Goal: Task Accomplishment & Management: Complete application form

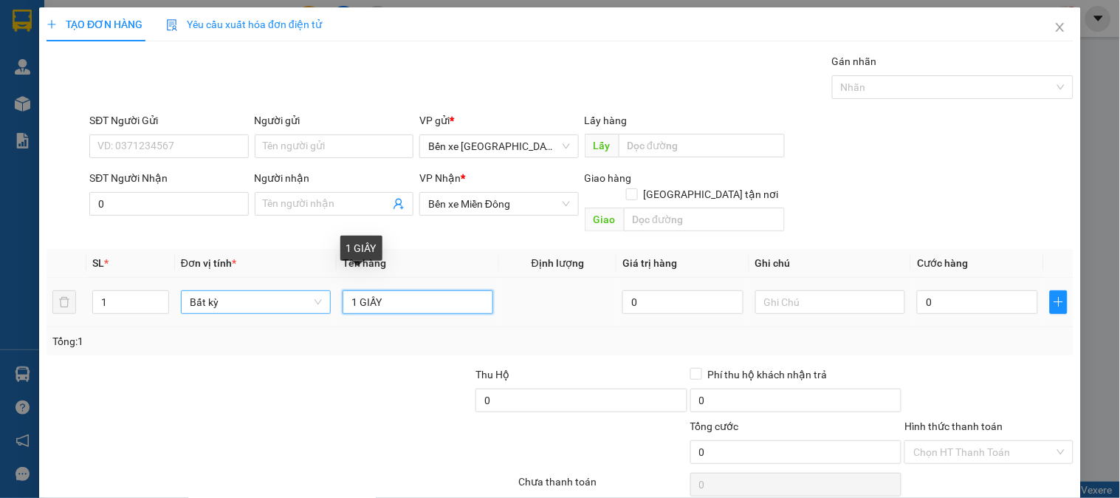
drag, startPoint x: 388, startPoint y: 285, endPoint x: 229, endPoint y: 286, distance: 159.5
click at [227, 285] on tr "1 Bất kỳ 1 GIẤY 0 0" at bounding box center [560, 302] width 1027 height 49
type input "1 BAO"
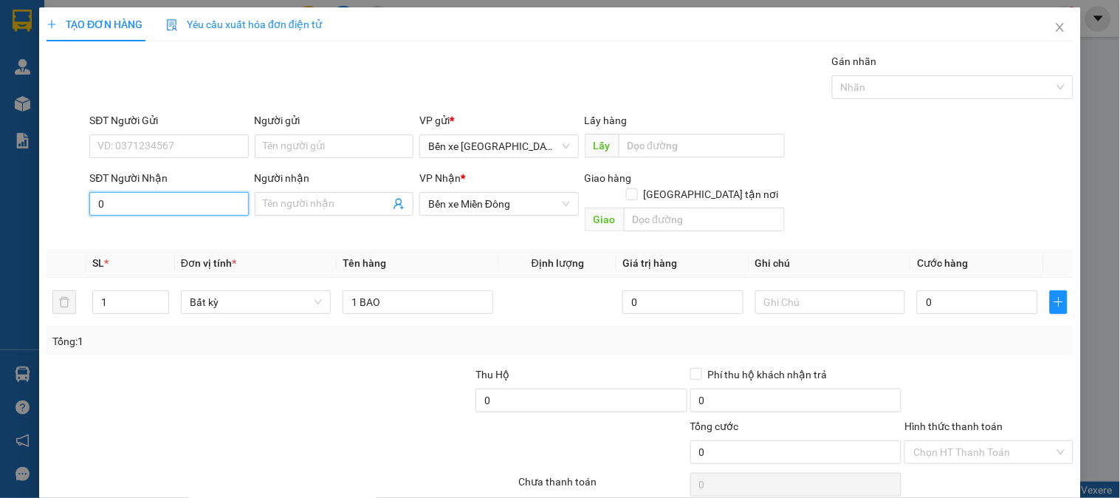
click at [136, 208] on input "0" at bounding box center [168, 204] width 159 height 24
type input "0"
type input "0974155457"
click at [153, 232] on div "0974155457 - ĐẠI" at bounding box center [167, 233] width 140 height 16
type input "ĐẠI"
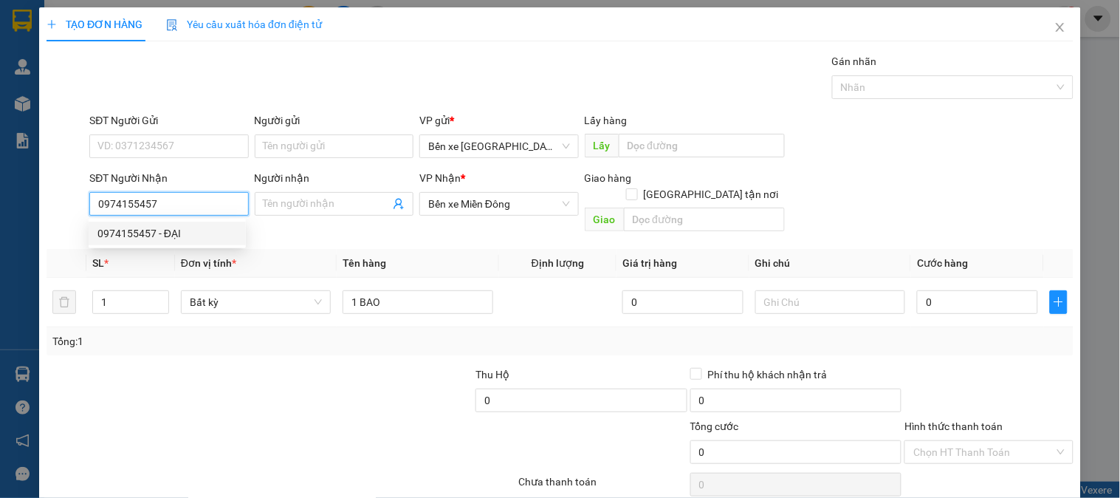
checkbox input "true"
type input "THÀNH CÔNG"
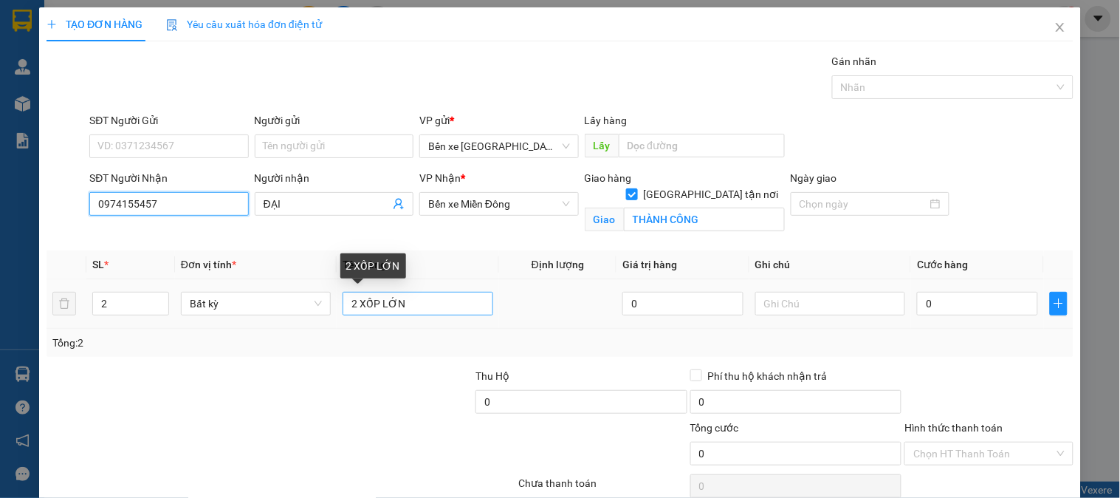
type input "0974155457"
drag, startPoint x: 423, startPoint y: 306, endPoint x: 253, endPoint y: 310, distance: 169.9
click at [253, 310] on tr "2 Bất kỳ 2 XỐP LỚN 0 0" at bounding box center [560, 303] width 1027 height 49
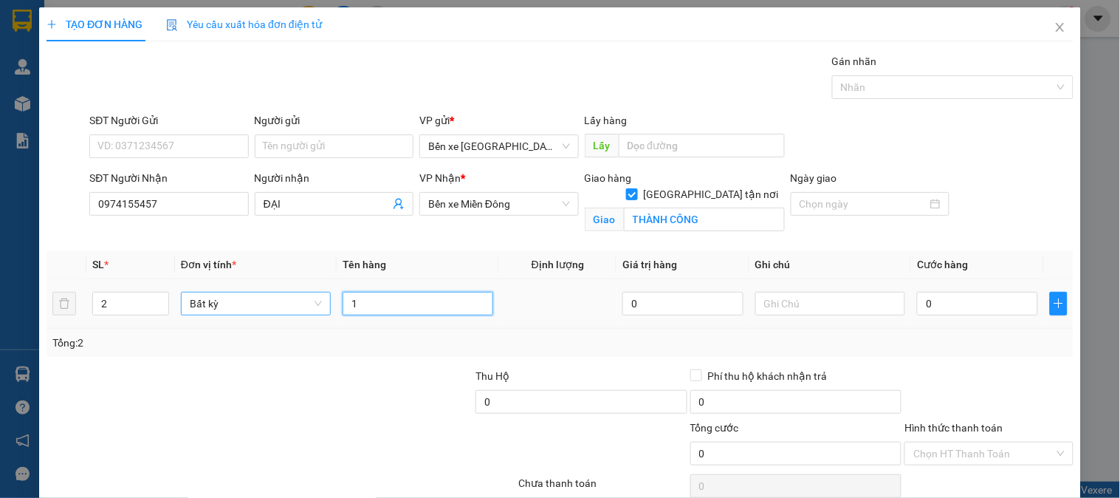
click at [253, 310] on span "Bất kỳ" at bounding box center [256, 303] width 132 height 22
type input "1"
type input "BAO"
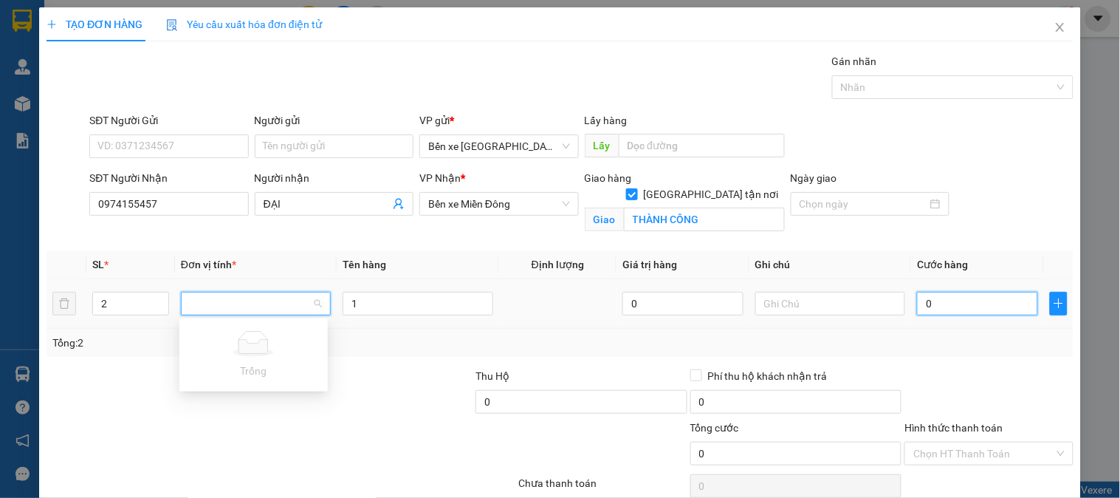
click at [956, 306] on input "0" at bounding box center [977, 304] width 121 height 24
type input "7"
type input "70"
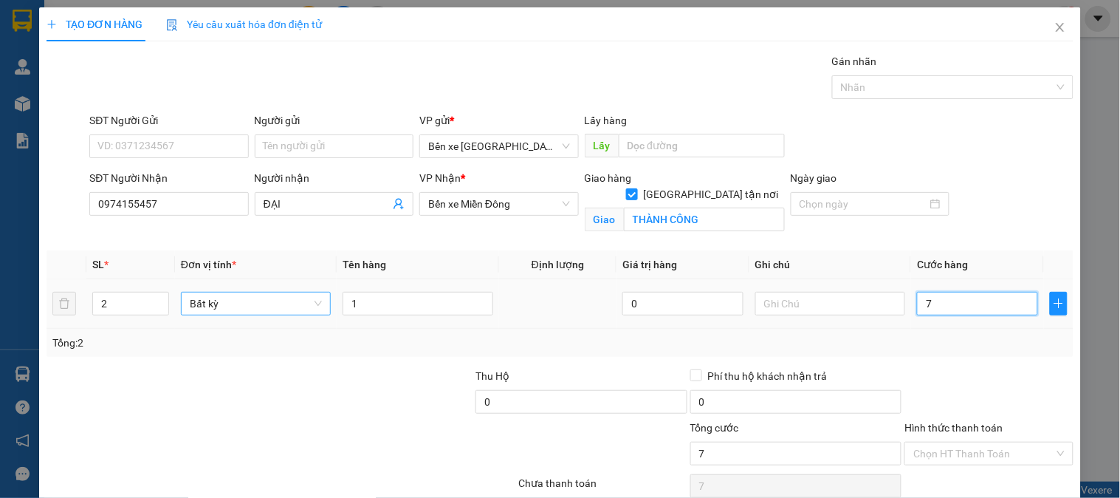
type input "70"
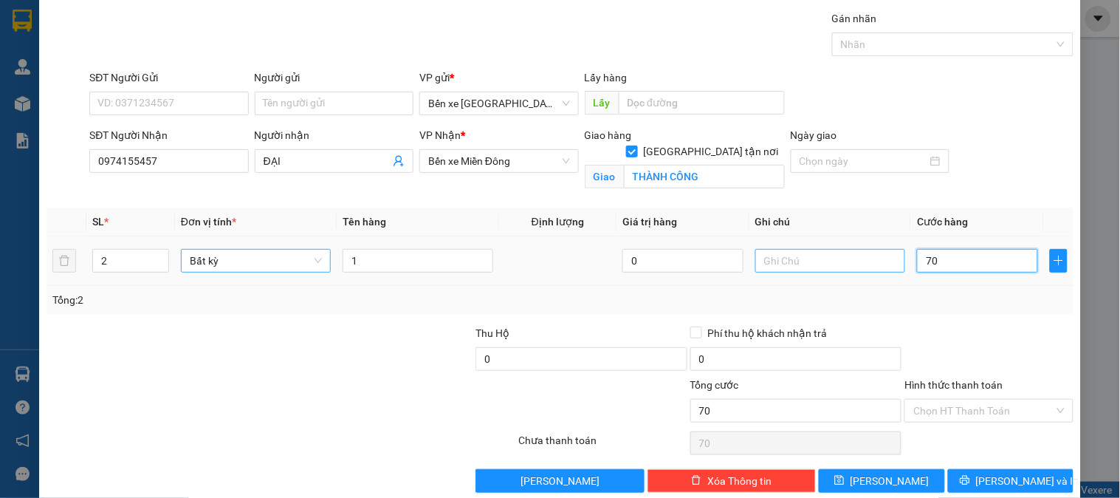
scroll to position [66, 0]
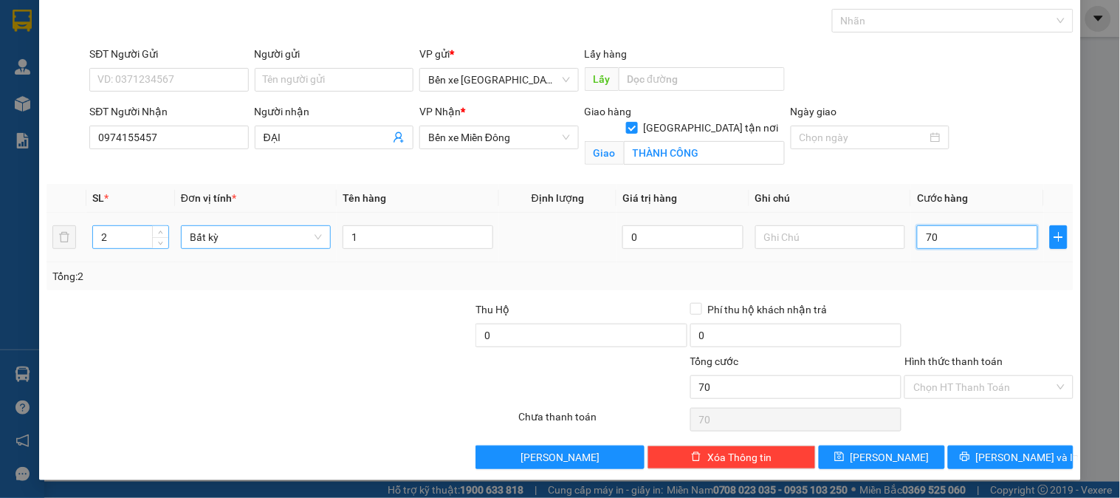
type input "70"
type input "70.000"
click at [64, 242] on tr "2 Bất kỳ 1 0 70.000" at bounding box center [560, 237] width 1027 height 49
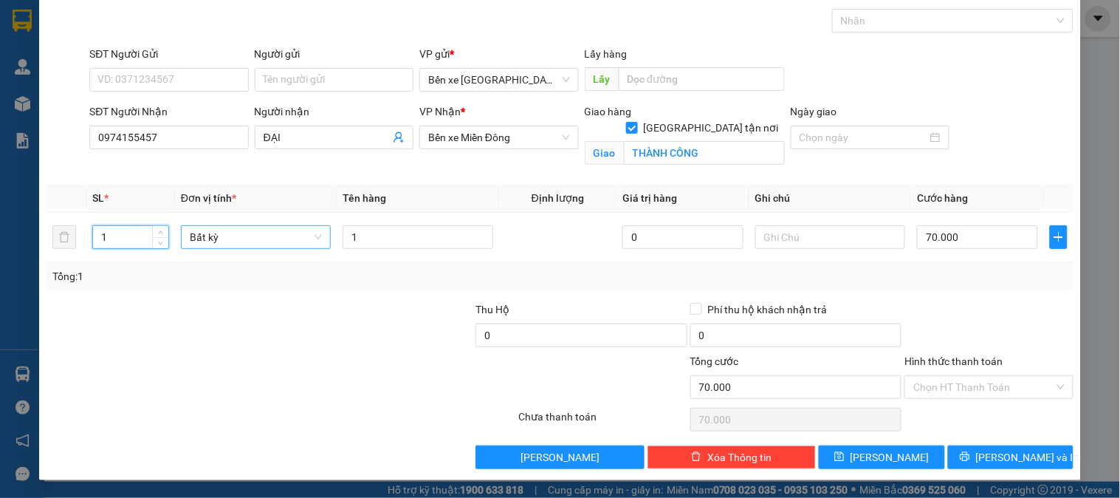
type input "1"
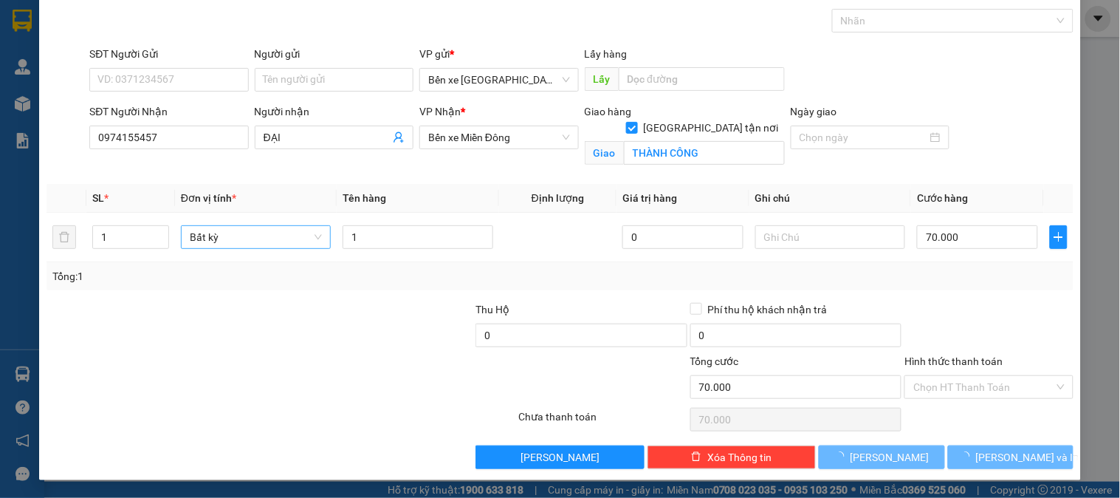
click at [947, 357] on label "Hình thức thanh toán" at bounding box center [954, 361] width 98 height 12
click at [947, 376] on input "Hình thức thanh toán" at bounding box center [984, 387] width 140 height 22
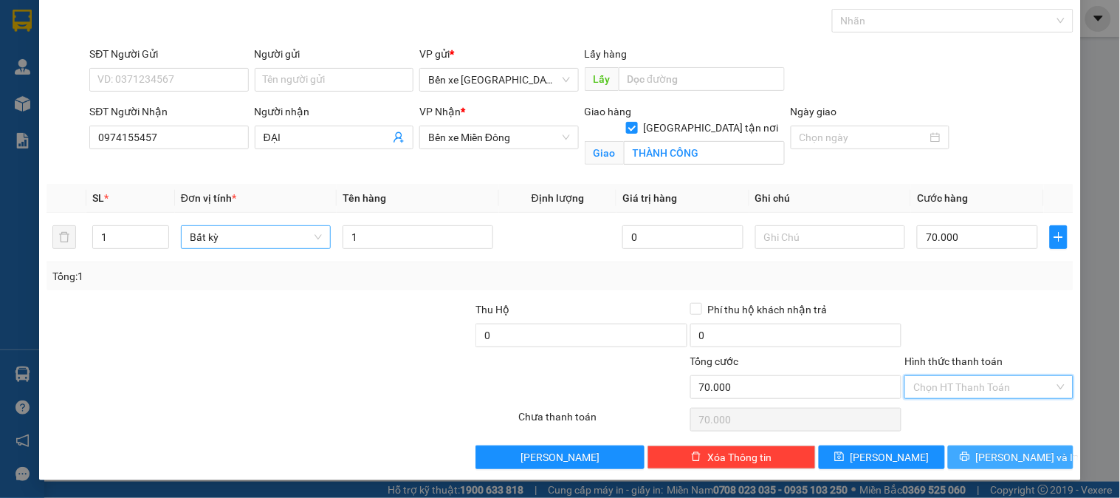
type input "0"
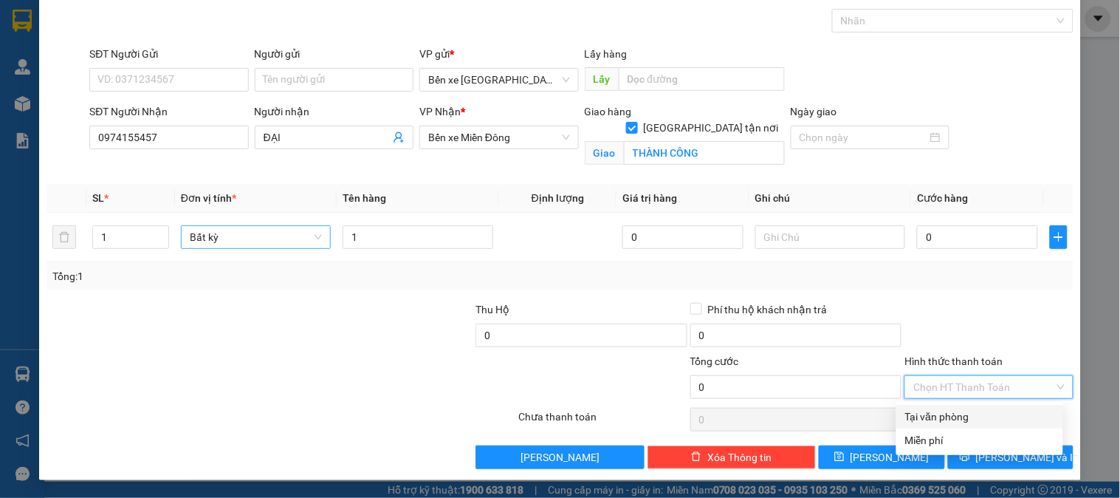
click at [948, 416] on div "Tại văn phòng" at bounding box center [979, 416] width 149 height 16
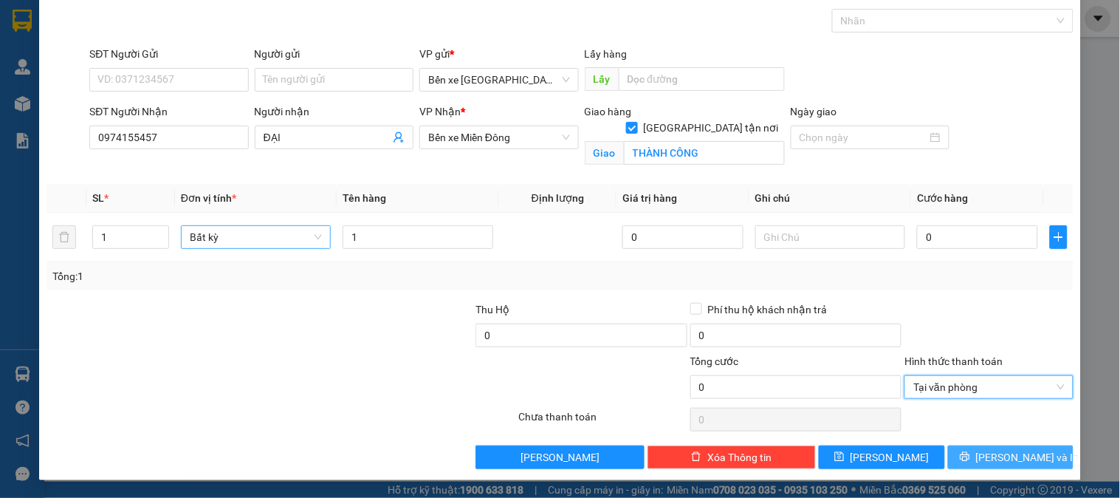
click at [987, 459] on span "[PERSON_NAME] và In" at bounding box center [1027, 457] width 103 height 16
click at [986, 458] on button "[PERSON_NAME] và In" at bounding box center [1011, 457] width 126 height 24
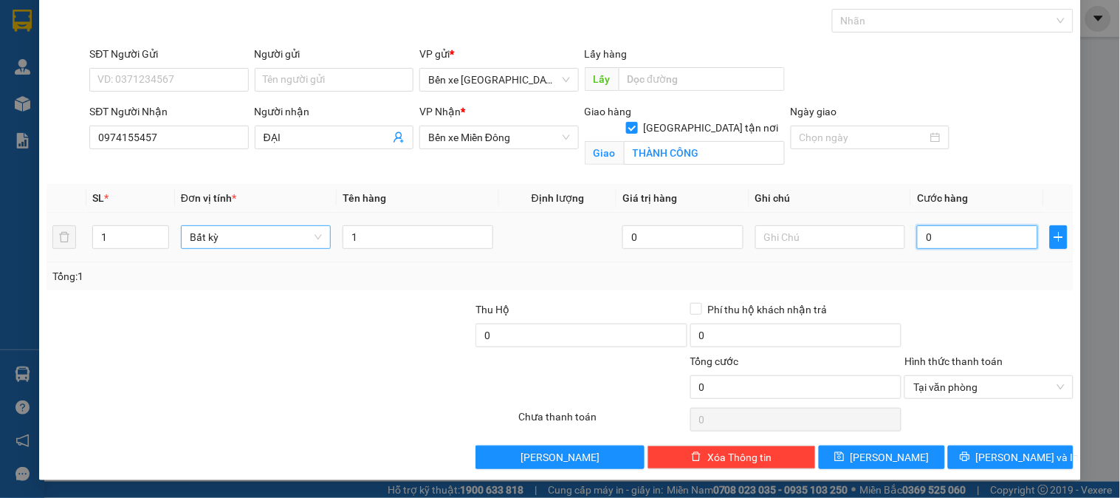
click at [934, 242] on input "0" at bounding box center [977, 237] width 121 height 24
type input "7"
type input "70"
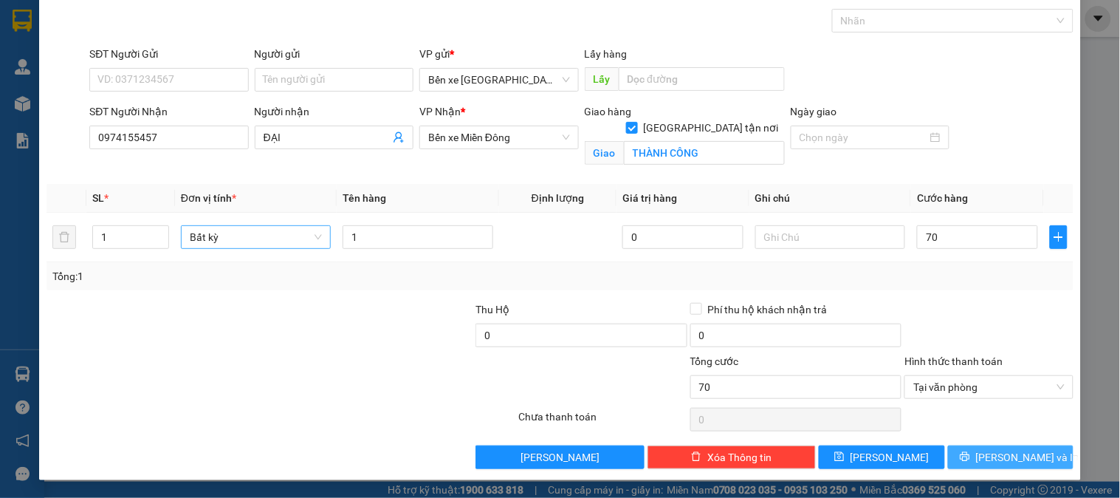
type input "70.000"
click at [965, 452] on button "[PERSON_NAME] và In" at bounding box center [1011, 457] width 126 height 24
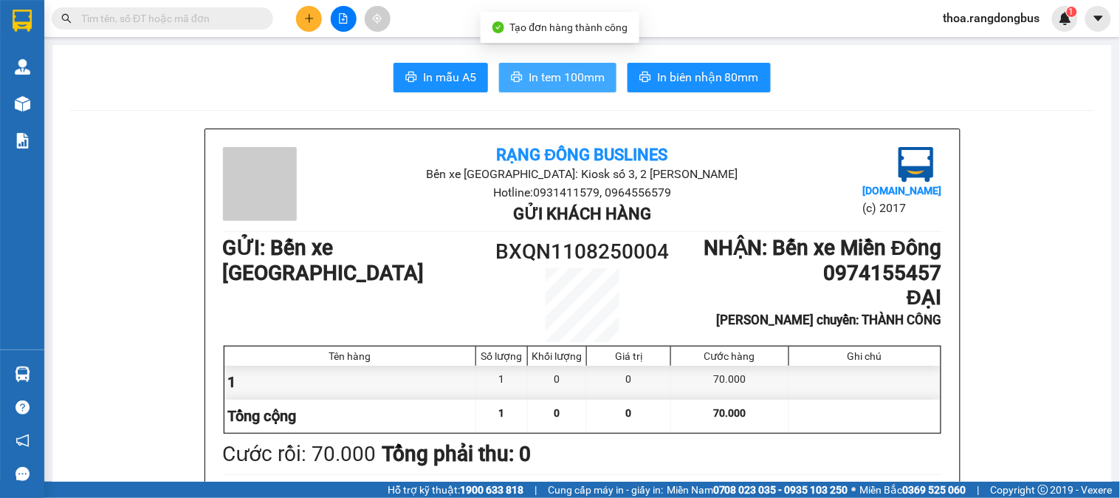
click at [537, 70] on span "In tem 100mm" at bounding box center [567, 77] width 76 height 18
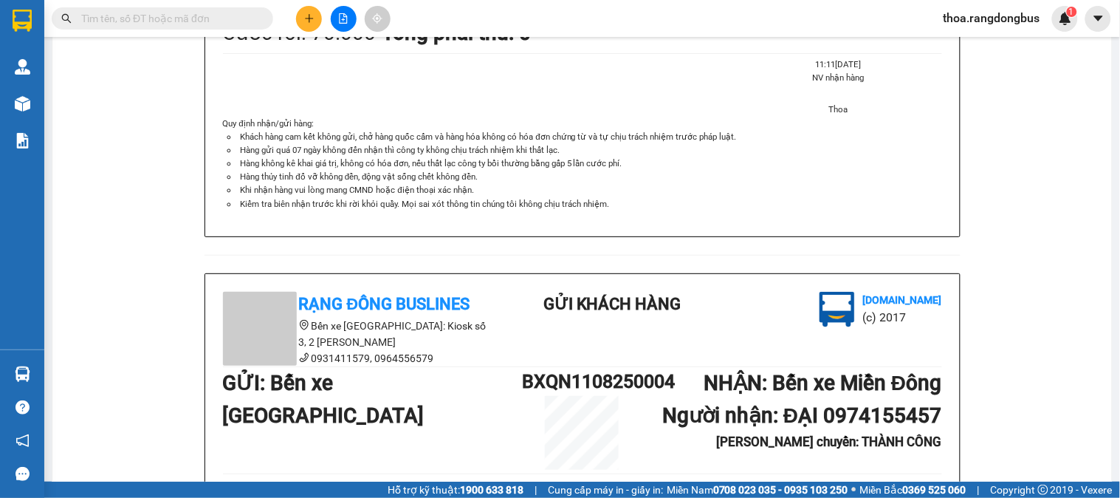
click at [837, 364] on div "Rạng Đông Buslines Bến xe [GEOGRAPHIC_DATA]: Kiosk số 3, [GEOGRAPHIC_DATA][PERS…" at bounding box center [582, 329] width 725 height 75
click at [306, 19] on icon "plus" at bounding box center [309, 18] width 10 height 10
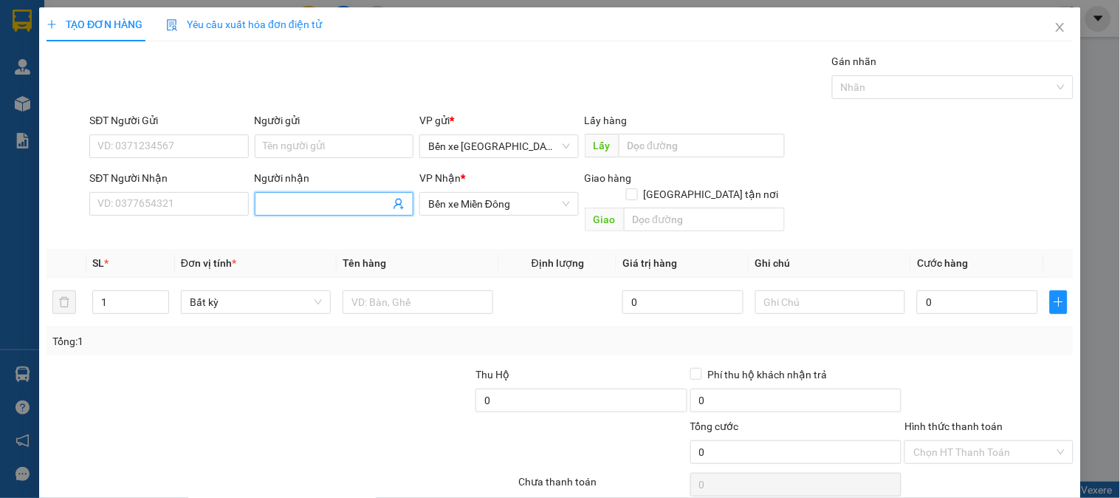
click at [323, 202] on input "Người nhận" at bounding box center [327, 204] width 126 height 16
type input "HẢI"
click at [715, 208] on input "text" at bounding box center [704, 220] width 161 height 24
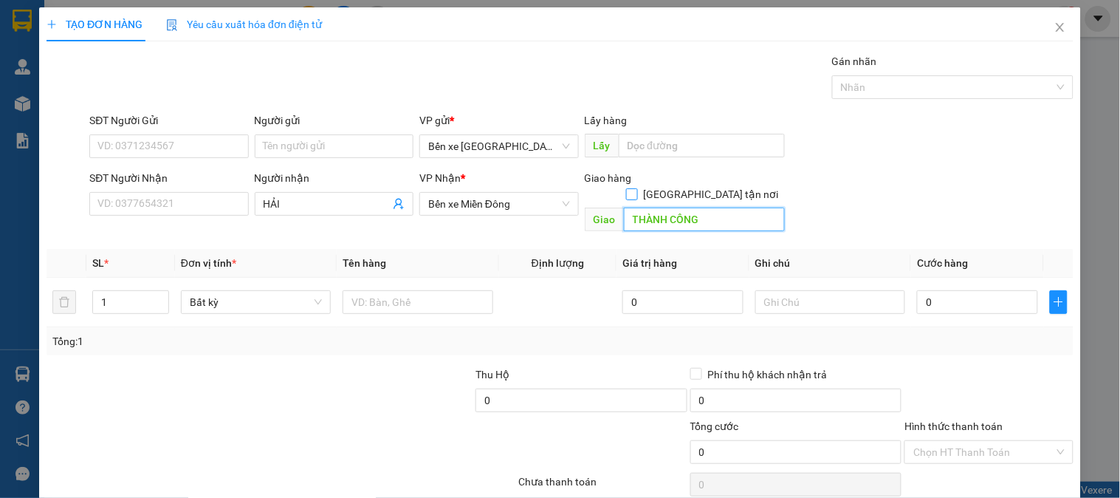
type input "THÀNH CÔNG"
click at [637, 188] on input "[GEOGRAPHIC_DATA] tận nơi" at bounding box center [631, 193] width 10 height 10
checkbox input "true"
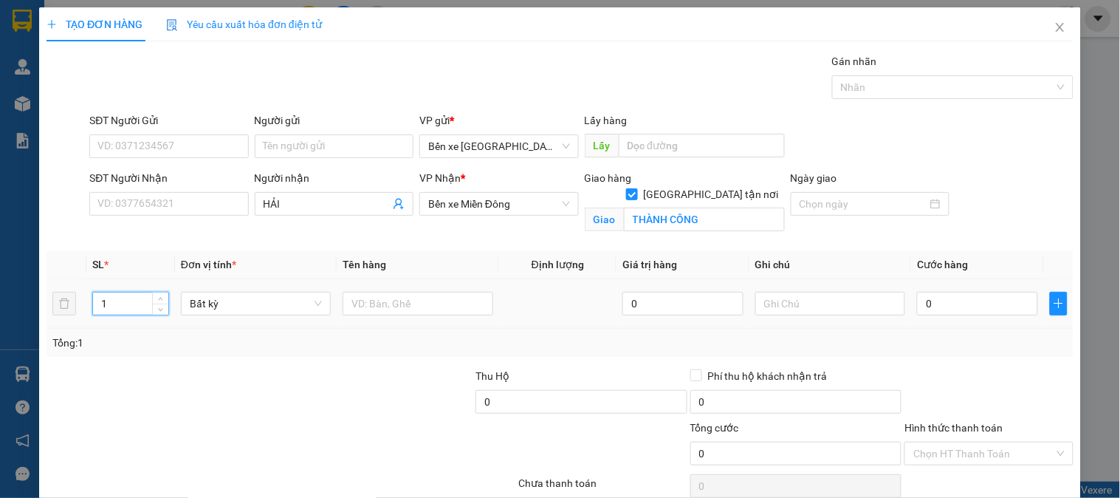
drag, startPoint x: 114, startPoint y: 309, endPoint x: 62, endPoint y: 320, distance: 53.6
click at [62, 320] on tr "1 Bất kỳ 0 0" at bounding box center [560, 303] width 1027 height 49
type input "2"
click at [360, 306] on input "text" at bounding box center [418, 304] width 150 height 24
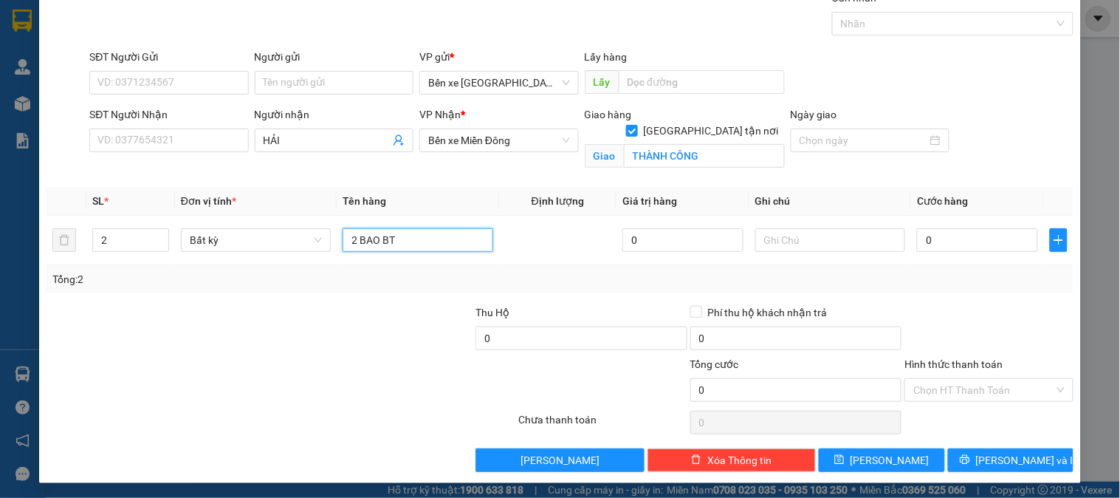
scroll to position [66, 0]
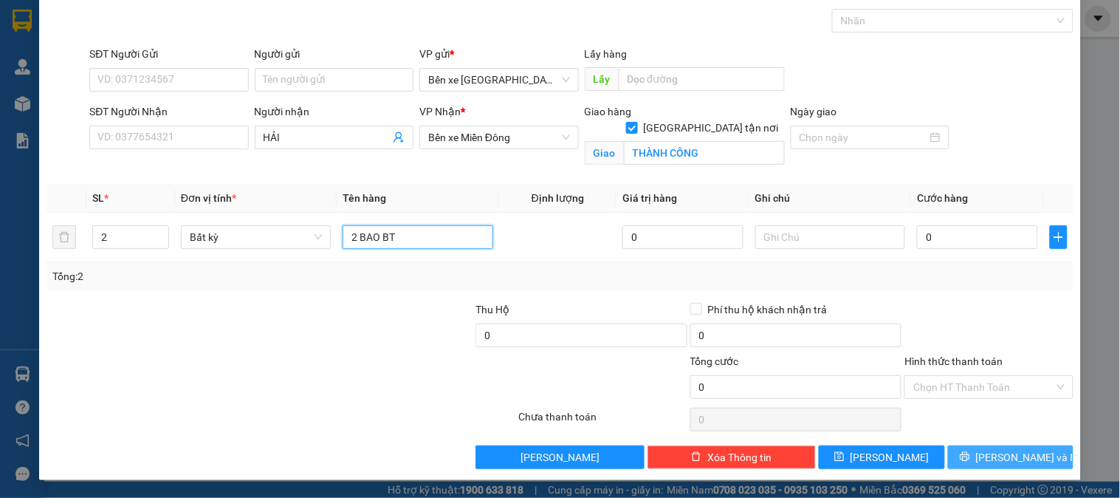
type input "2 BAO BT"
click at [1005, 453] on span "[PERSON_NAME] và In" at bounding box center [1027, 457] width 103 height 16
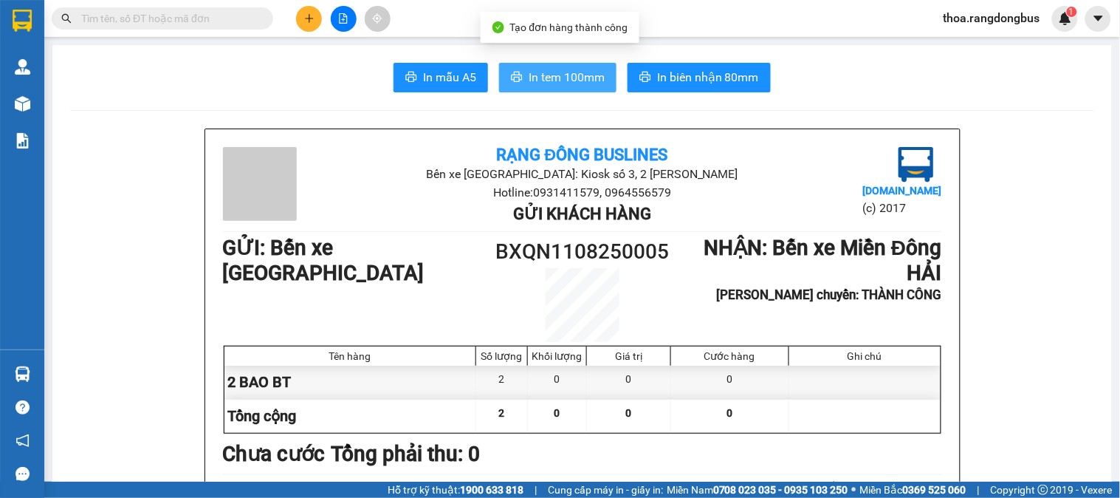
click at [513, 83] on icon "printer" at bounding box center [517, 77] width 12 height 12
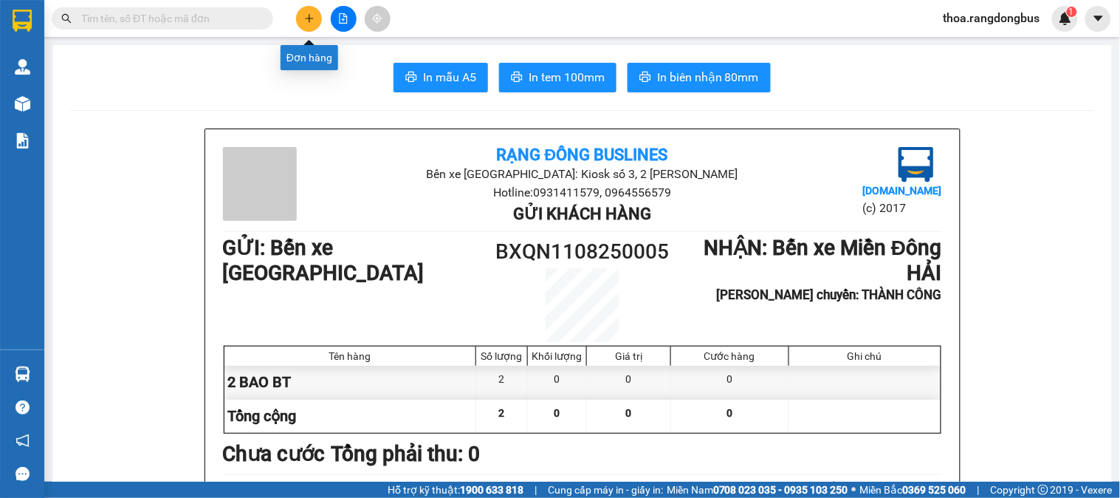
click at [316, 18] on button at bounding box center [309, 19] width 26 height 26
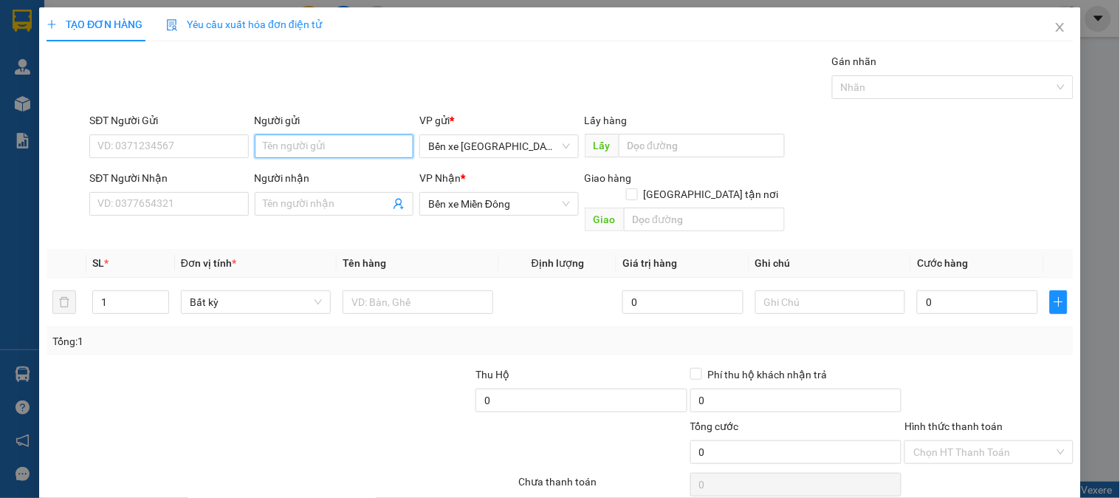
click at [347, 149] on input "Người gửi" at bounding box center [334, 146] width 159 height 24
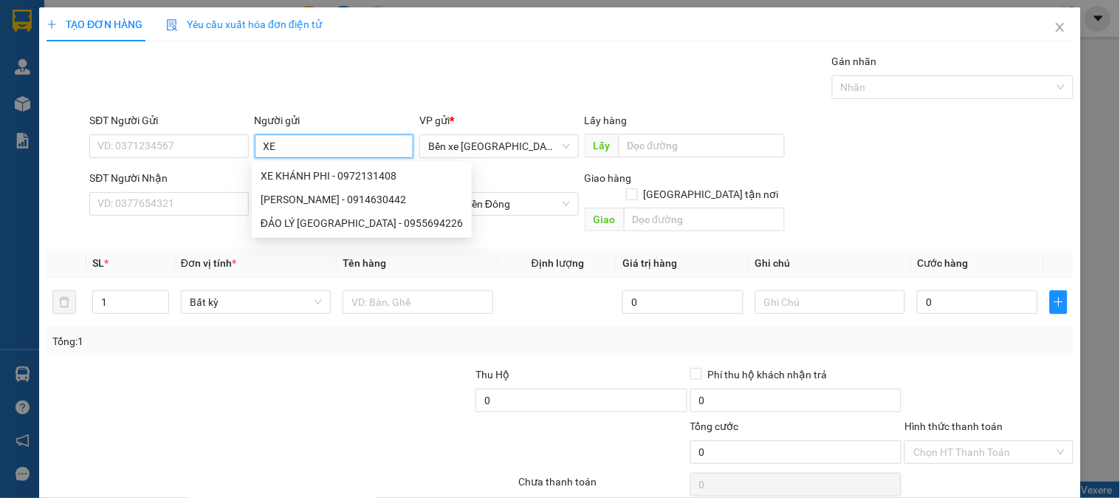
type input "X"
drag, startPoint x: 128, startPoint y: 288, endPoint x: 10, endPoint y: 314, distance: 120.2
click at [10, 314] on div "TẠO ĐƠN HÀNG Yêu cầu xuất hóa đơn điện tử Transit Pickup Surcharge Ids Transit …" at bounding box center [560, 249] width 1120 height 498
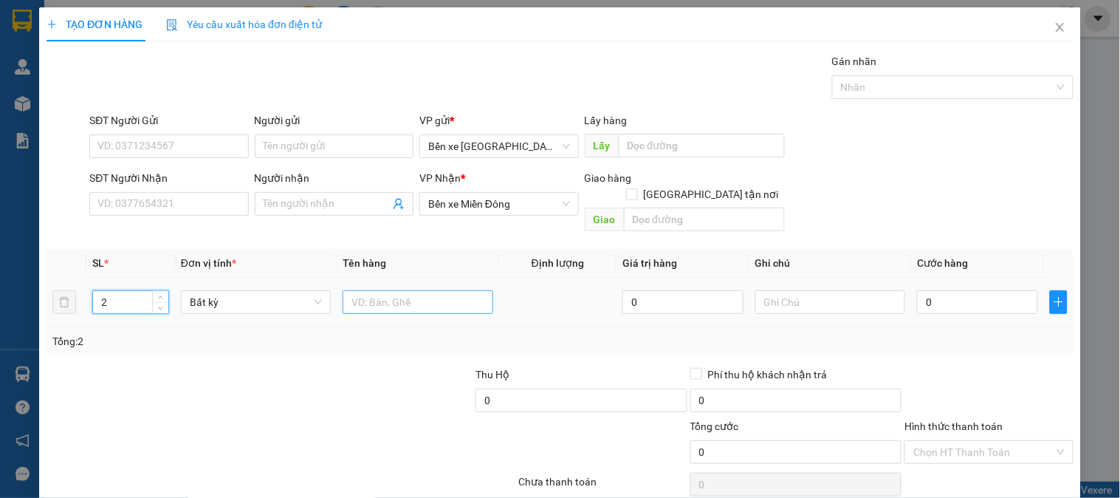
type input "2"
click at [377, 290] on input "text" at bounding box center [418, 302] width 150 height 24
type input "1 XỐP, 1 TÚM HÀNH ( XEK.PHI 50K )"
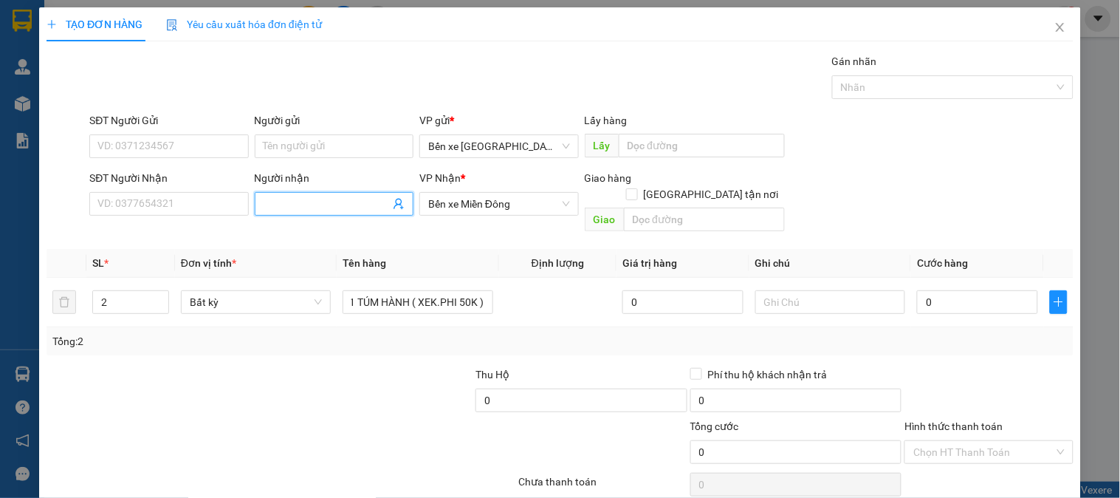
scroll to position [0, 0]
click at [284, 202] on input "Người nhận" at bounding box center [327, 204] width 126 height 16
type input "QUÍ"
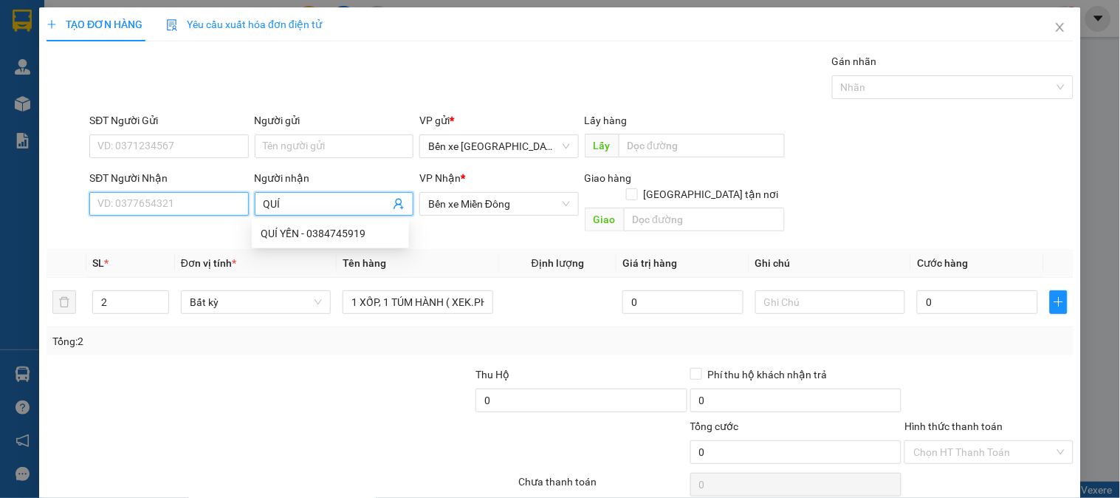
click at [200, 208] on input "SĐT Người Nhận" at bounding box center [168, 204] width 159 height 24
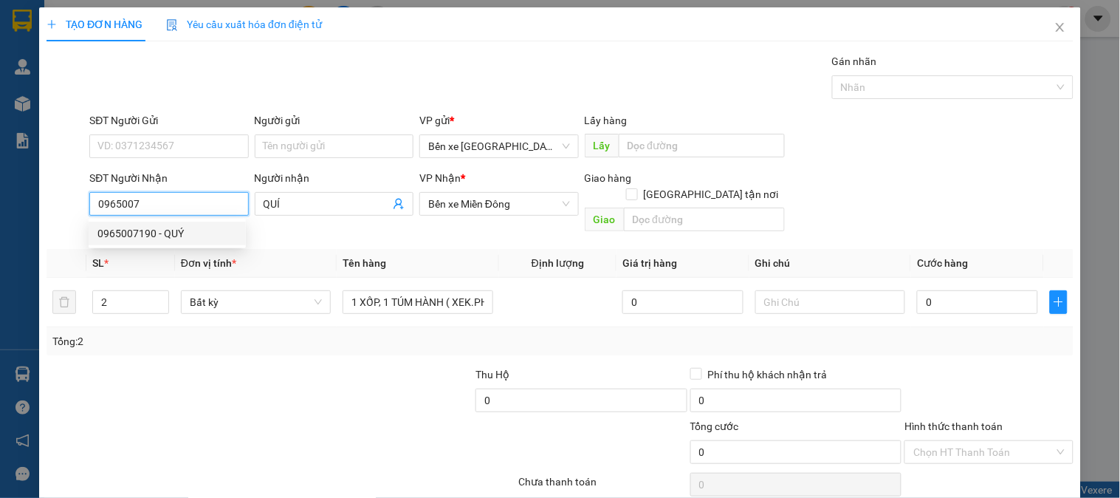
click at [170, 238] on div "0965007190 - QUÝ" at bounding box center [167, 233] width 140 height 16
type input "0965007190"
type input "QUÝ"
checkbox input "true"
type input "THÀNH CÔNG"
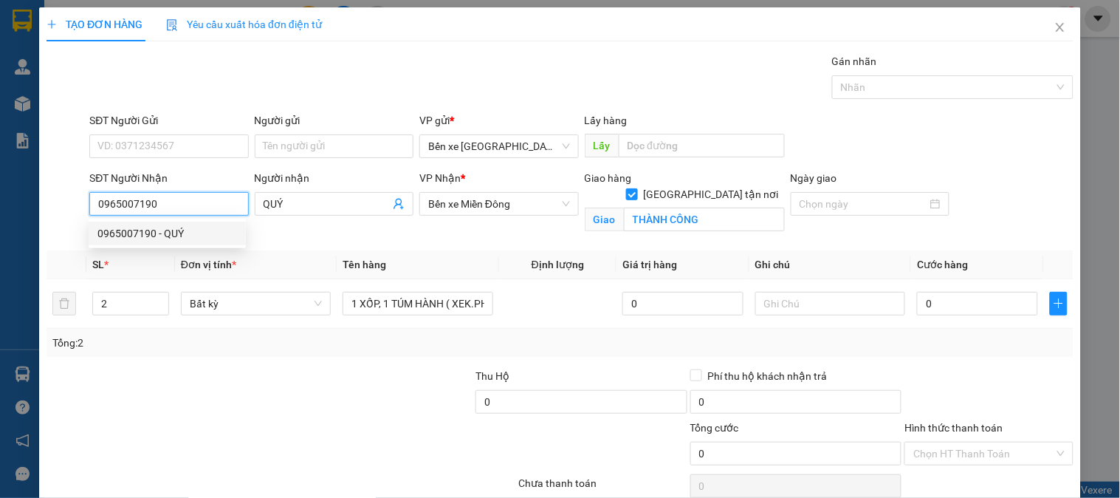
type input "160.000"
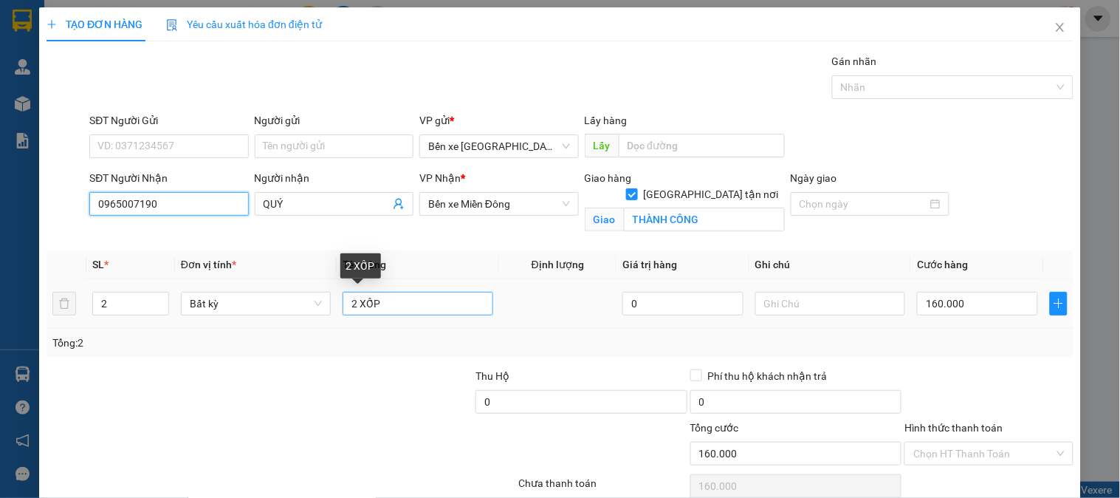
type input "0965007190"
drag, startPoint x: 392, startPoint y: 303, endPoint x: 266, endPoint y: 300, distance: 126.3
click at [266, 300] on tr "2 Bất kỳ 2 XỐP 0 160.000" at bounding box center [560, 303] width 1027 height 49
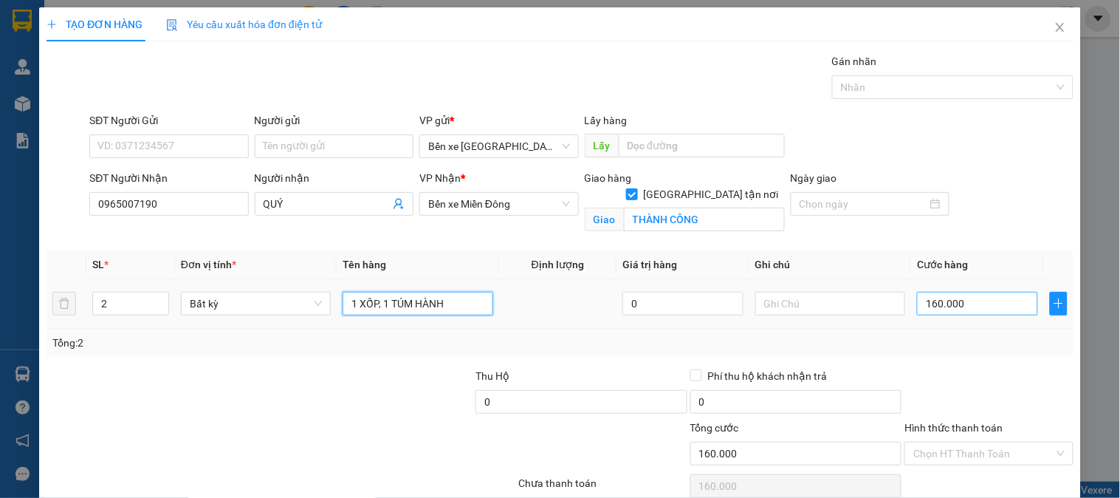
type input "1 XỐP, 1 TÚM HÀNH"
click at [957, 301] on input "160.000" at bounding box center [977, 304] width 121 height 24
type input "0"
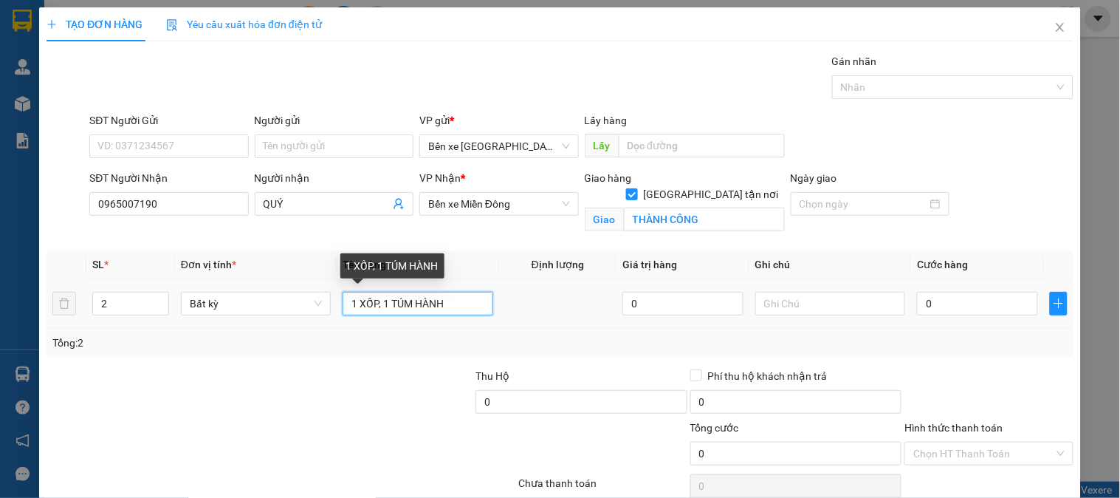
click at [449, 304] on input "1 XỐP, 1 TÚM HÀNH" at bounding box center [418, 304] width 150 height 24
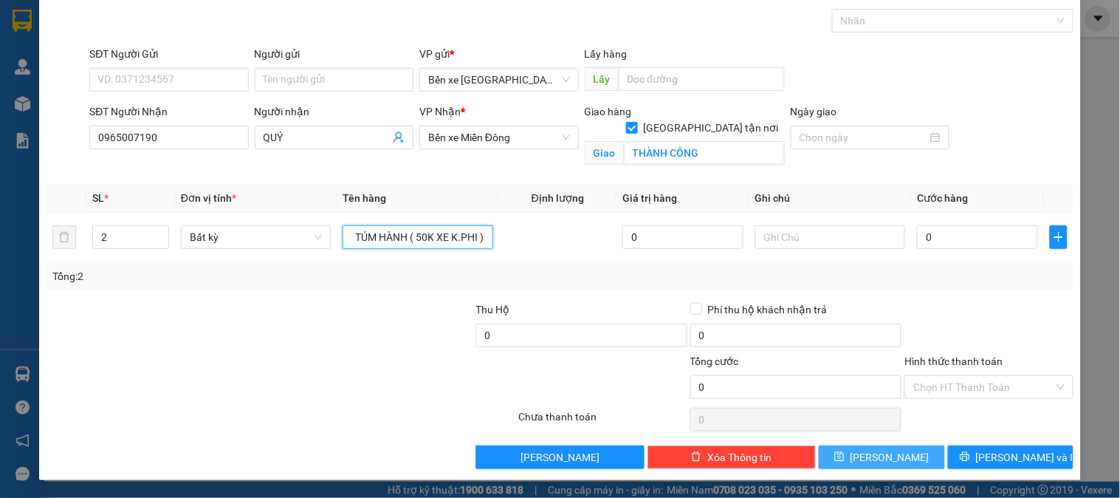
type input "1 XỐP, 1 TÚM HÀNH ( 50K XE K.PHI )"
click at [881, 453] on span "[PERSON_NAME]" at bounding box center [890, 457] width 79 height 16
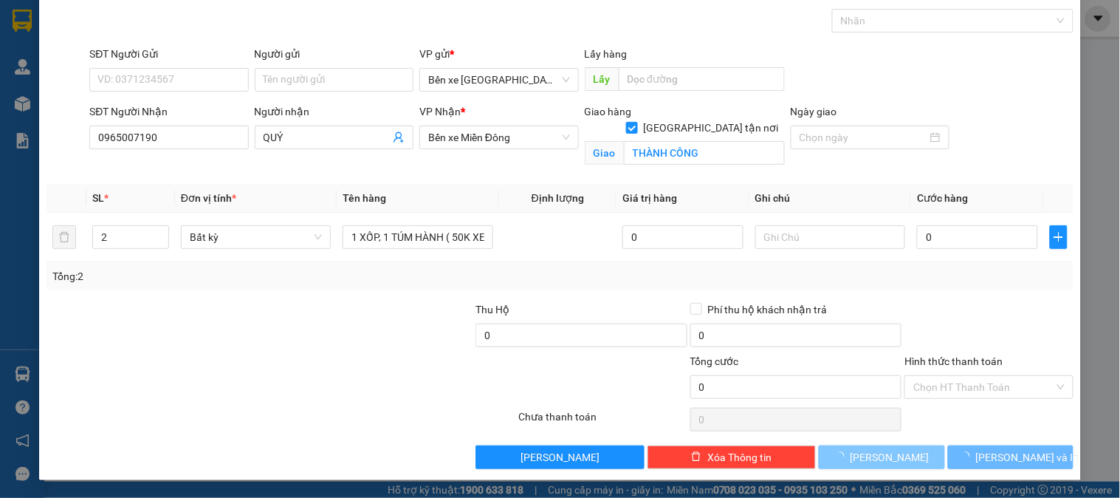
checkbox input "false"
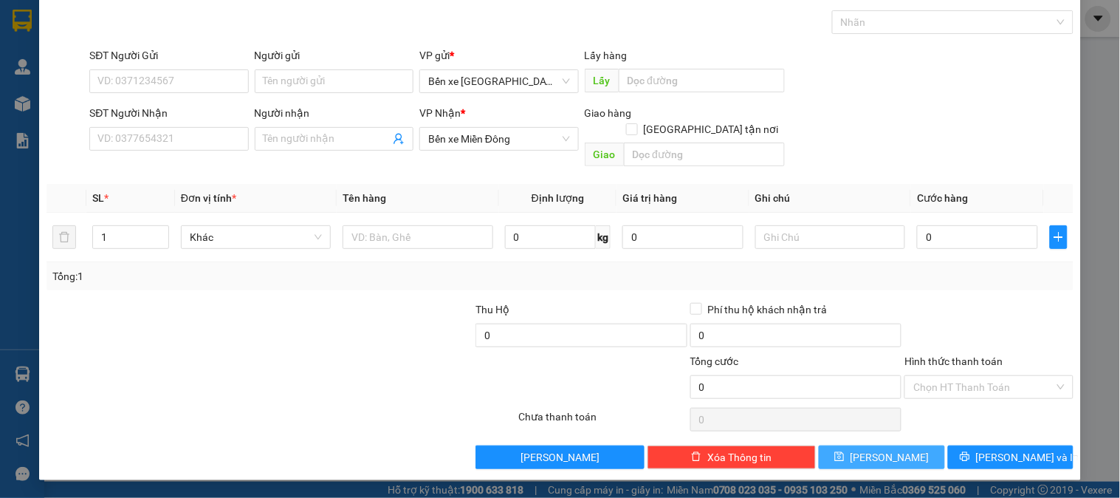
scroll to position [48, 0]
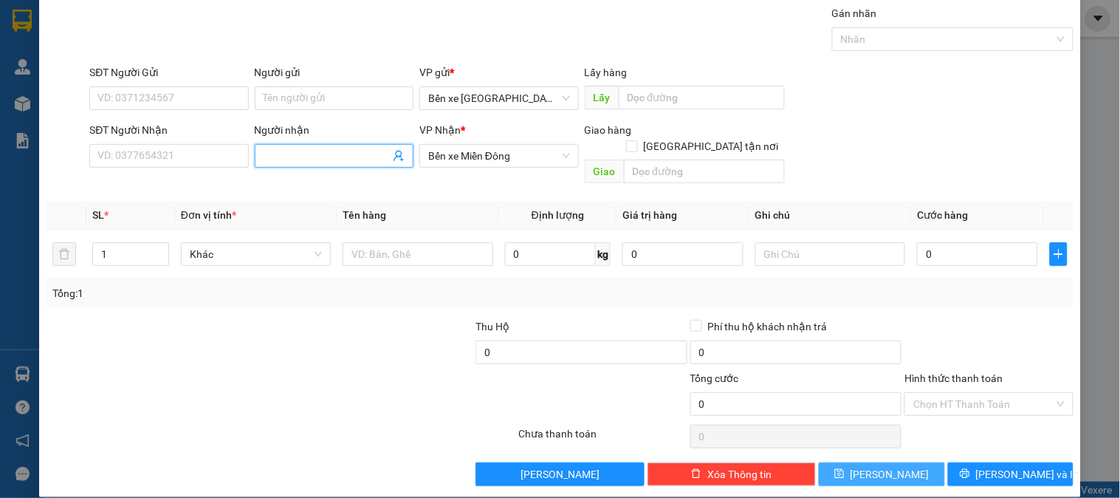
click at [292, 156] on input "Người nhận" at bounding box center [327, 156] width 126 height 16
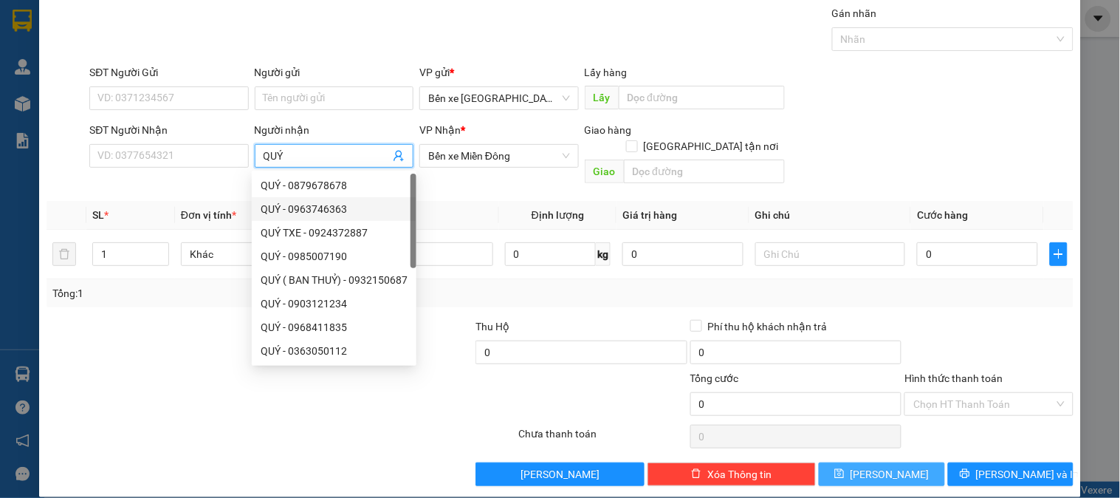
type input "QUÝ"
drag, startPoint x: 452, startPoint y: 312, endPoint x: 434, endPoint y: 290, distance: 28.3
click at [451, 318] on div at bounding box center [367, 344] width 215 height 52
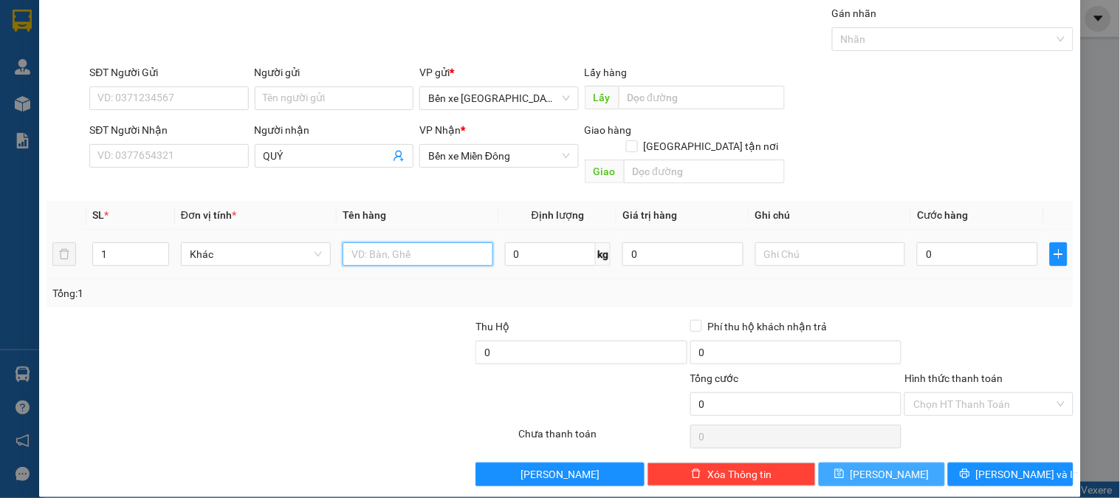
click at [400, 242] on input "text" at bounding box center [418, 254] width 150 height 24
type input "1 GIẤY"
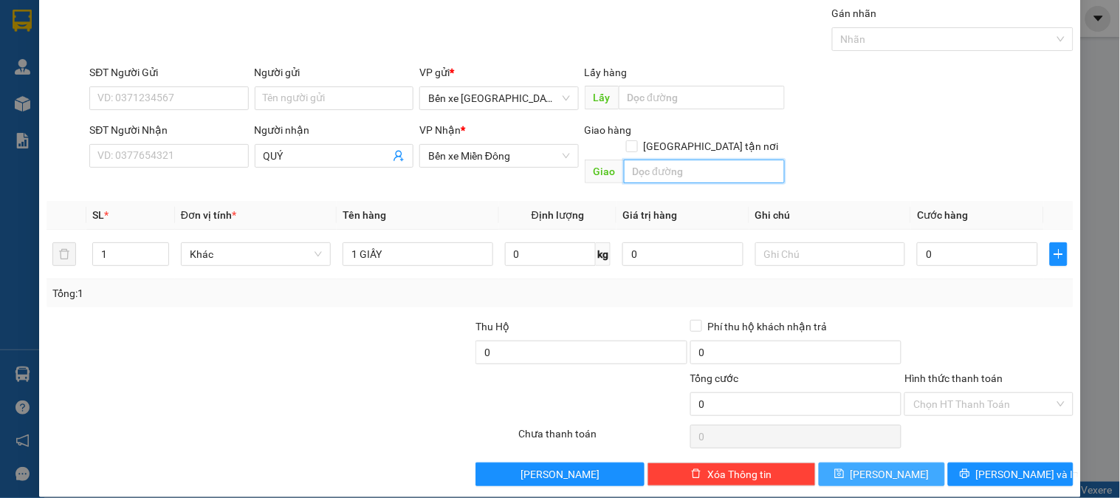
click at [665, 160] on input "text" at bounding box center [704, 172] width 161 height 24
type input "THÀNH CÔNG"
click at [637, 140] on input "[GEOGRAPHIC_DATA] tận nơi" at bounding box center [631, 145] width 10 height 10
checkbox input "true"
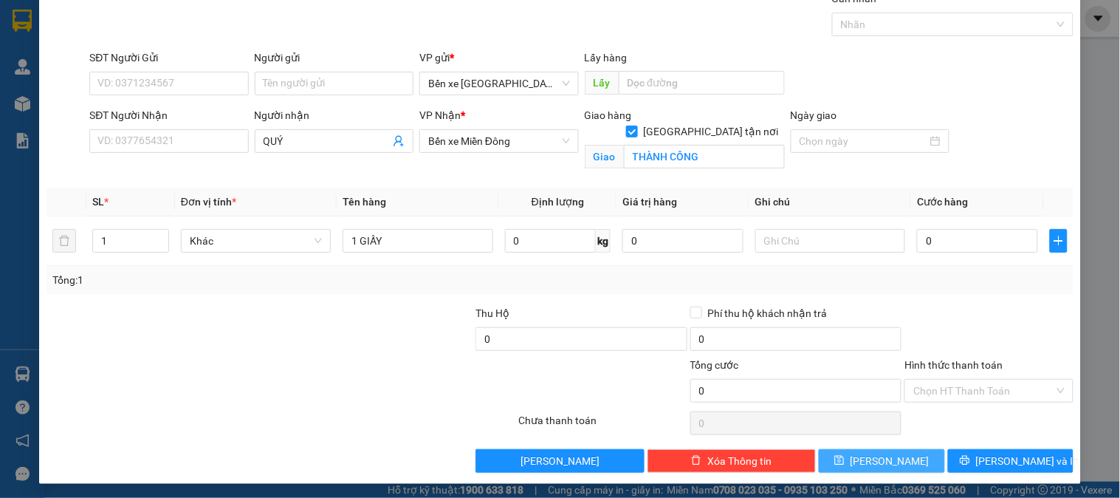
scroll to position [66, 0]
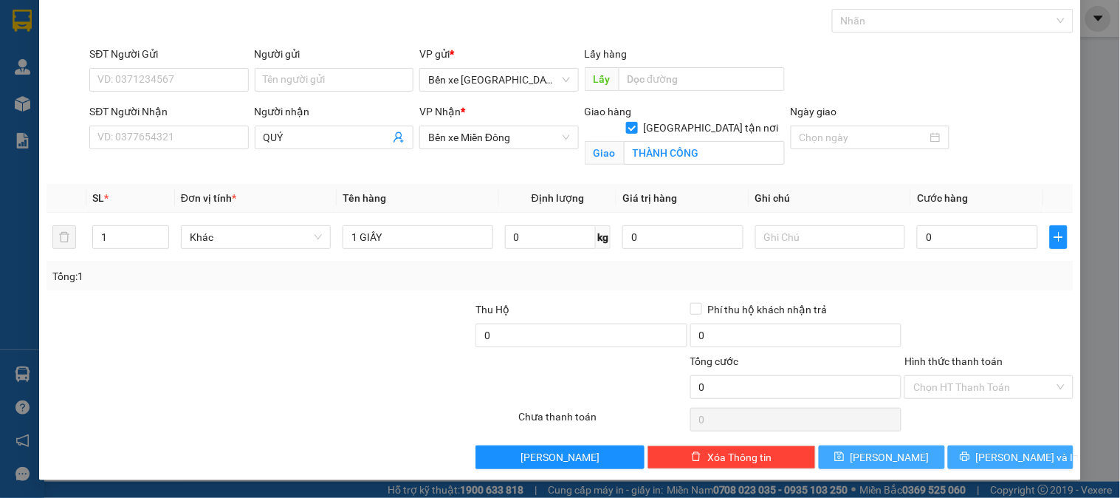
click at [1010, 455] on span "[PERSON_NAME] và In" at bounding box center [1027, 457] width 103 height 16
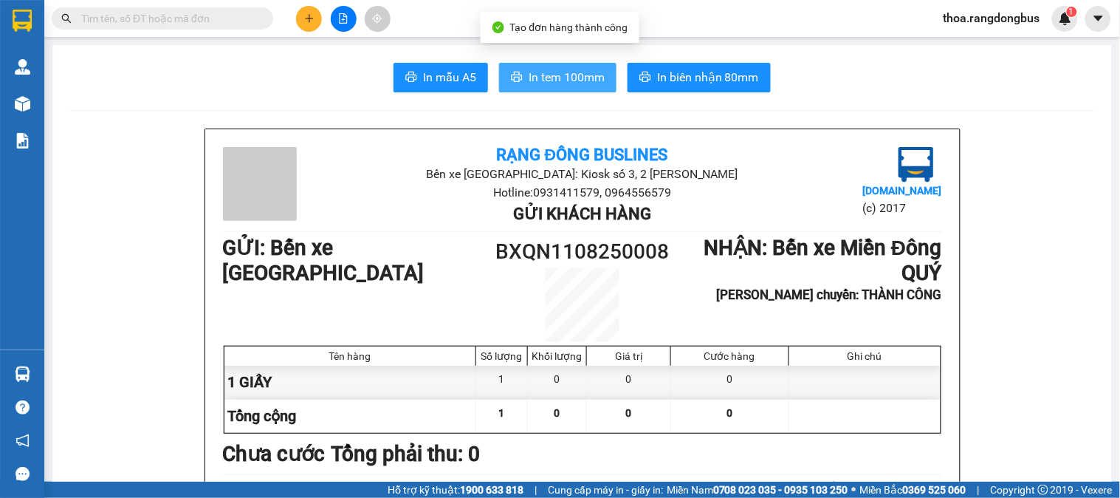
click at [572, 77] on span "In tem 100mm" at bounding box center [567, 77] width 76 height 18
